Goal: Task Accomplishment & Management: Complete application form

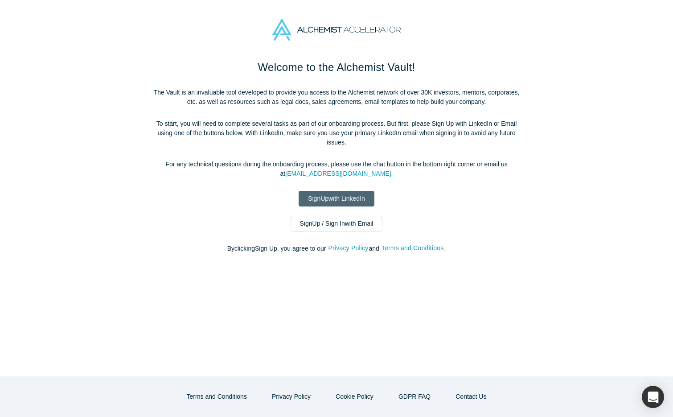
click at [349, 199] on link "Sign Up with LinkedIn" at bounding box center [336, 199] width 76 height 16
click at [357, 200] on link "Sign Up with LinkedIn" at bounding box center [336, 199] width 76 height 16
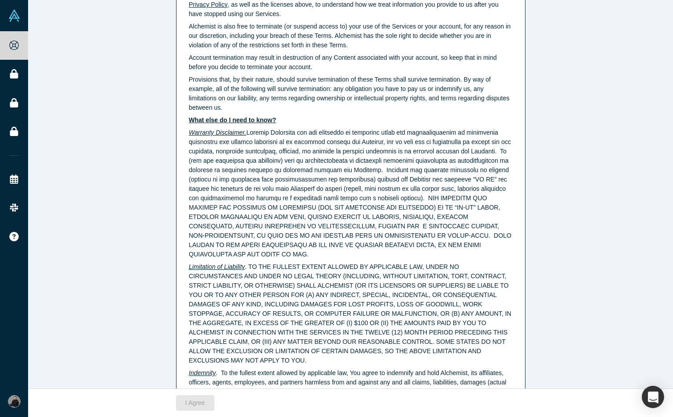
scroll to position [2189, 0]
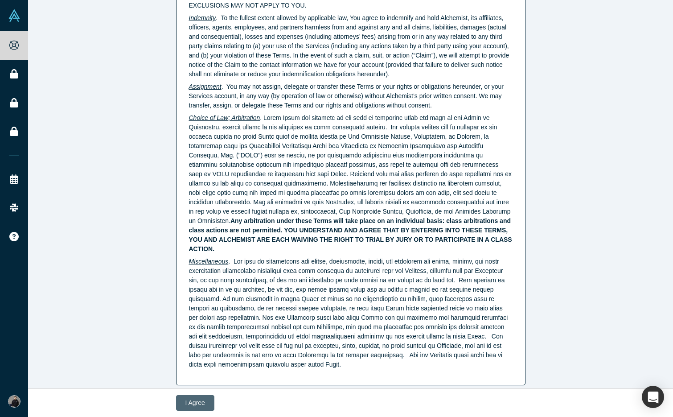
click at [187, 401] on button "I Agree" at bounding box center [195, 403] width 38 height 16
